Goal: Information Seeking & Learning: Find specific fact

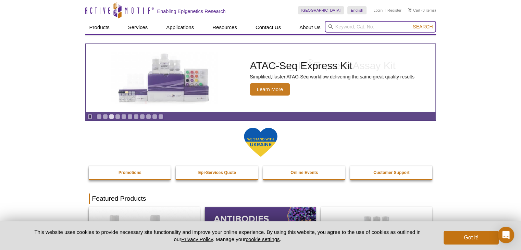
click at [381, 30] on input "search" at bounding box center [380, 27] width 111 height 12
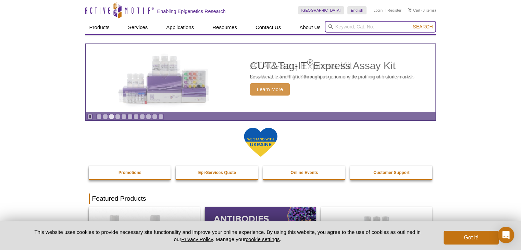
paste input "102064"
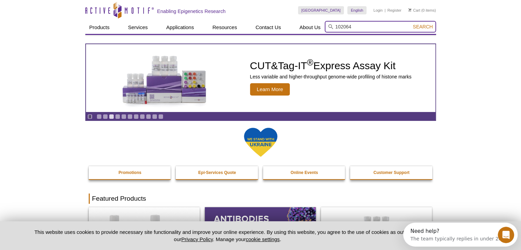
type input "102064"
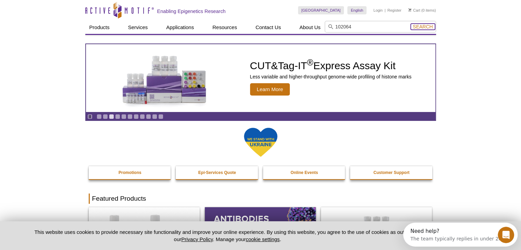
click at [420, 26] on span "Search" at bounding box center [423, 26] width 20 height 5
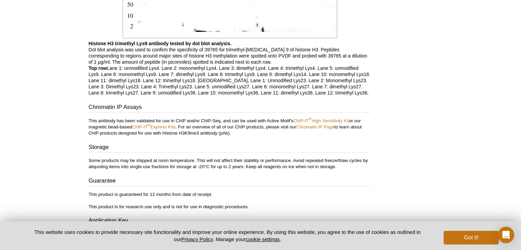
scroll to position [1732, 0]
